Goal: Obtain resource: Download file/media

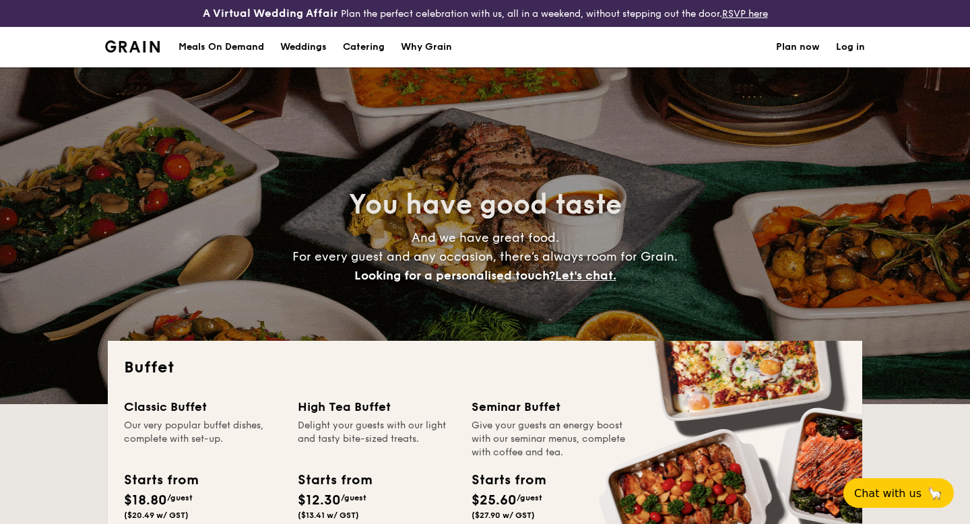
select select
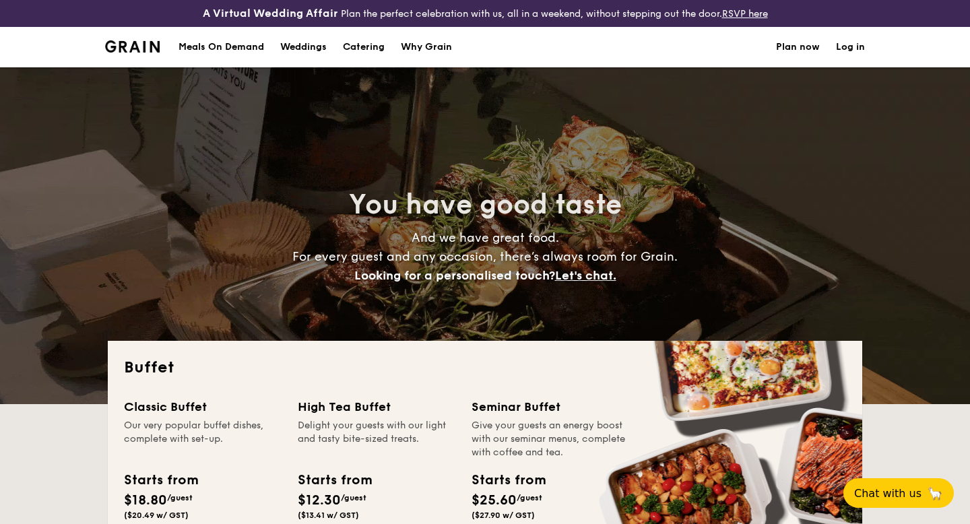
scroll to position [1, 0]
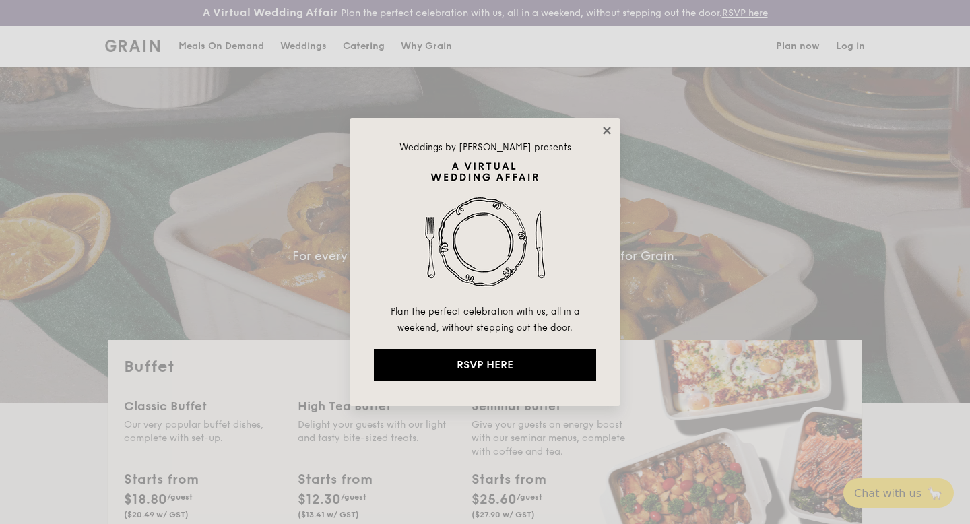
click at [606, 134] on icon at bounding box center [607, 131] width 12 height 12
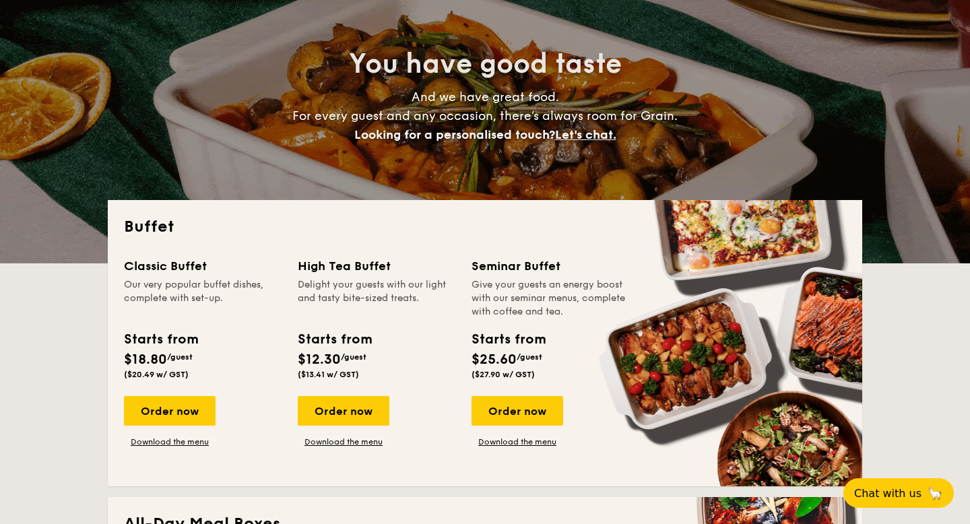
scroll to position [126, 0]
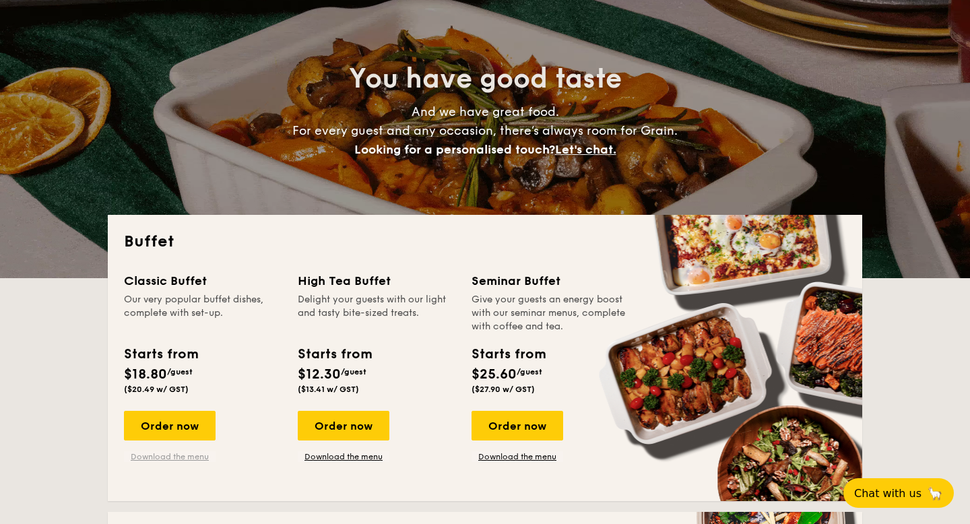
click at [166, 455] on link "Download the menu" at bounding box center [170, 456] width 92 height 11
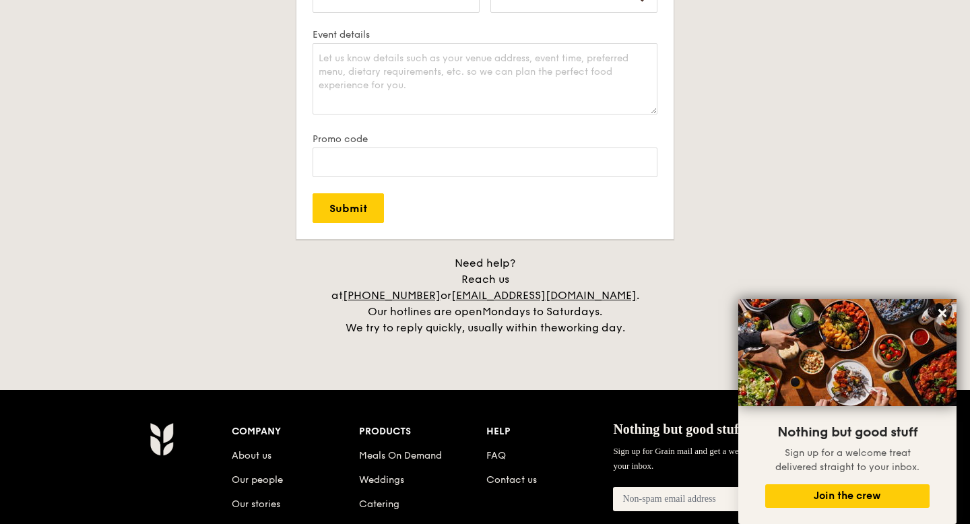
scroll to position [2633, 0]
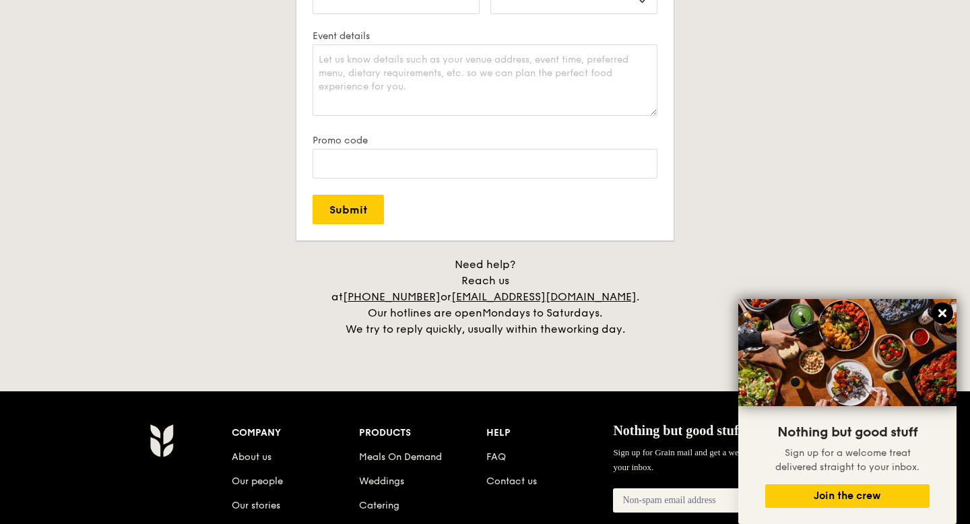
click at [938, 316] on icon at bounding box center [942, 313] width 8 height 8
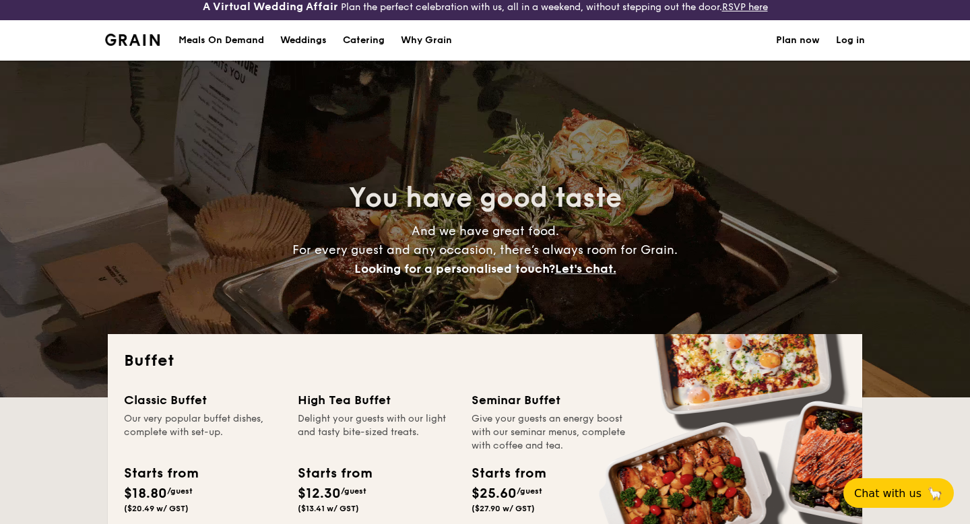
scroll to position [0, 0]
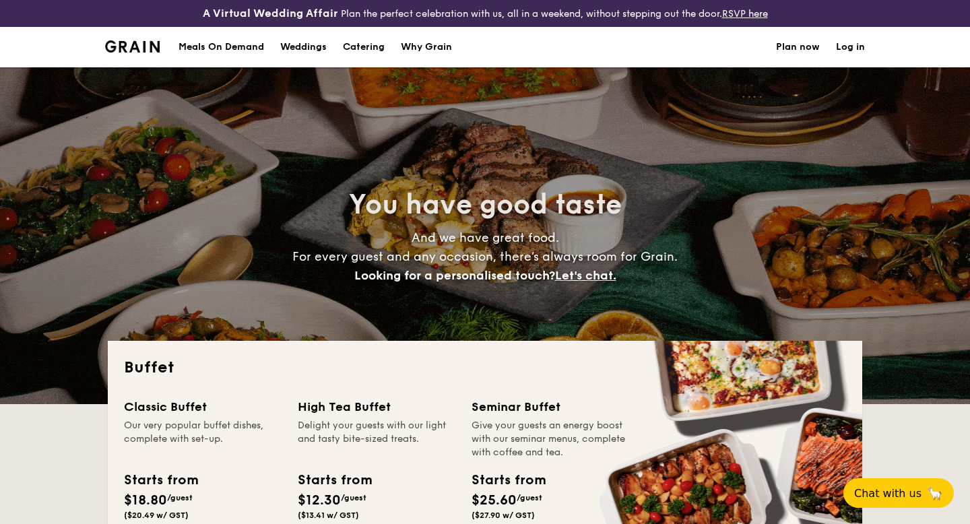
select select
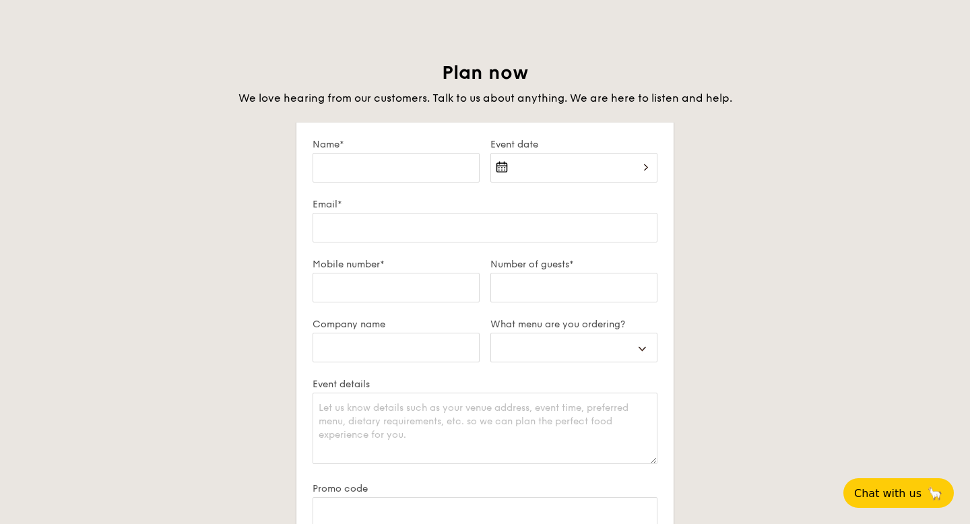
scroll to position [2344, 0]
